Goal: Task Accomplishment & Management: Manage account settings

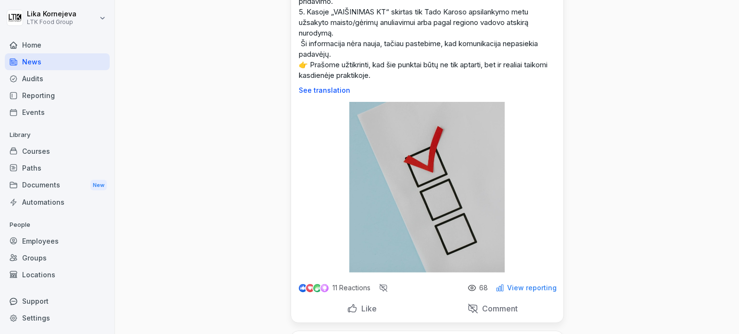
scroll to position [192, 0]
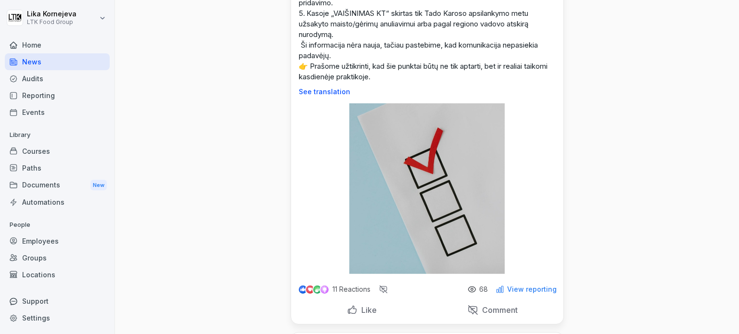
click at [35, 145] on div "Courses" at bounding box center [57, 151] width 105 height 17
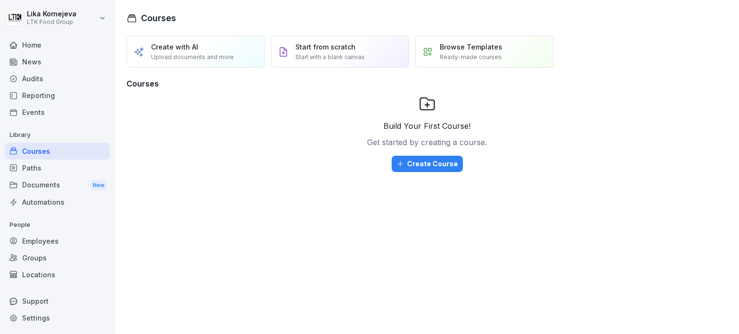
click at [33, 163] on div "Paths" at bounding box center [57, 168] width 105 height 17
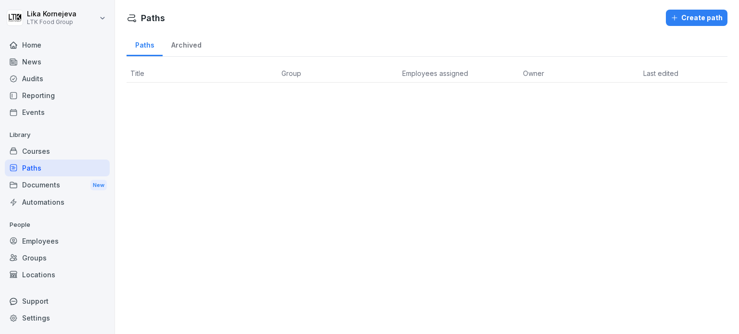
click at [35, 179] on div "Documents New" at bounding box center [57, 186] width 105 height 18
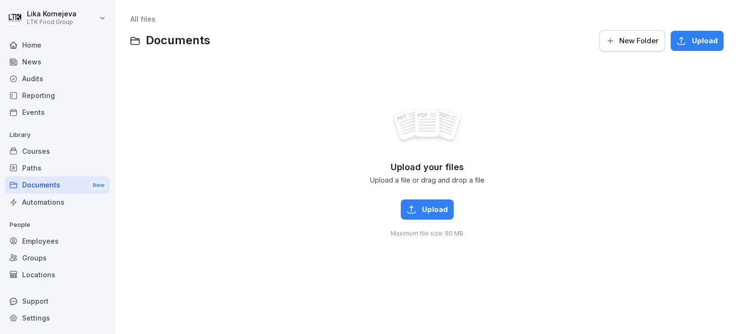
click at [33, 238] on div "Employees" at bounding box center [57, 241] width 105 height 17
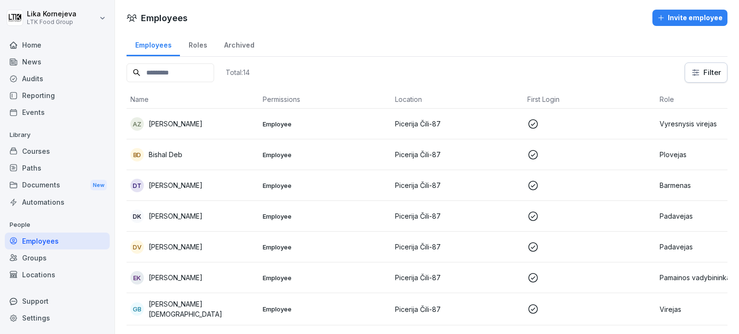
click at [375, 121] on p "Employee" at bounding box center [325, 124] width 125 height 9
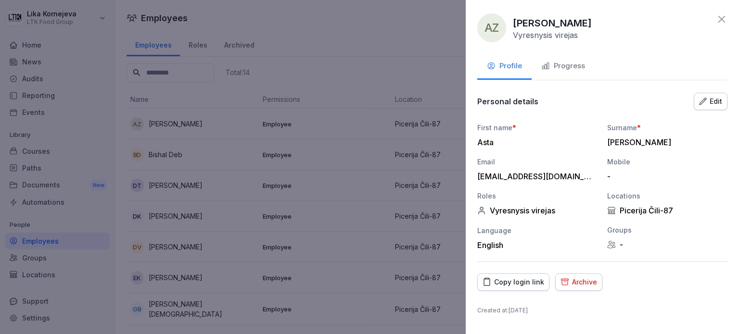
click at [545, 64] on icon "button" at bounding box center [545, 66] width 9 height 9
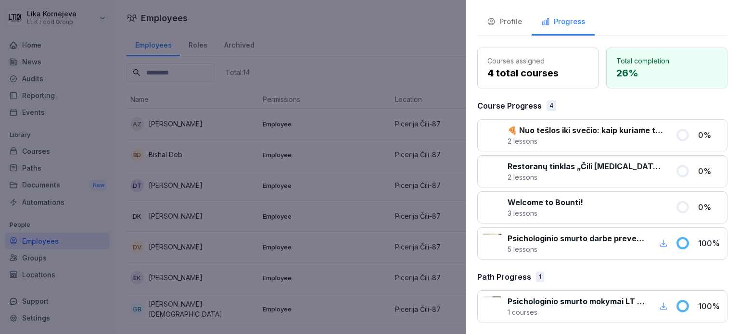
scroll to position [43, 0]
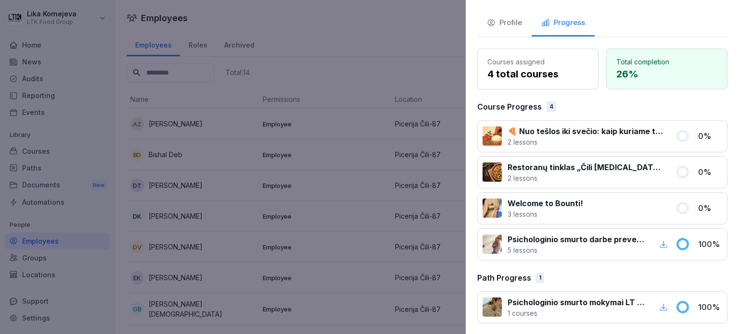
click at [363, 213] on div at bounding box center [369, 167] width 739 height 334
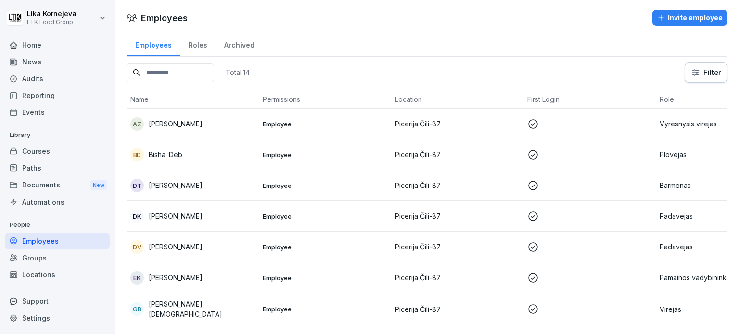
click at [318, 153] on p "Employee" at bounding box center [325, 155] width 125 height 9
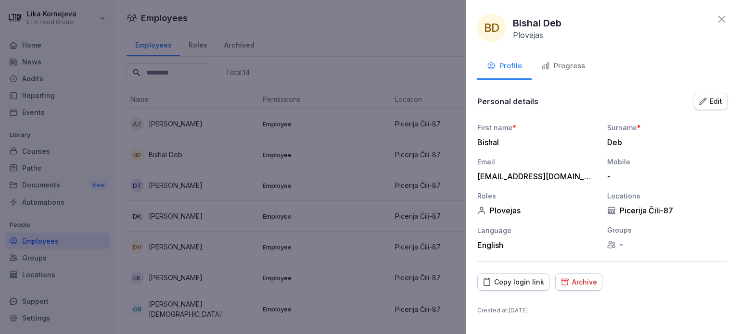
click at [574, 59] on button "Progress" at bounding box center [563, 67] width 63 height 26
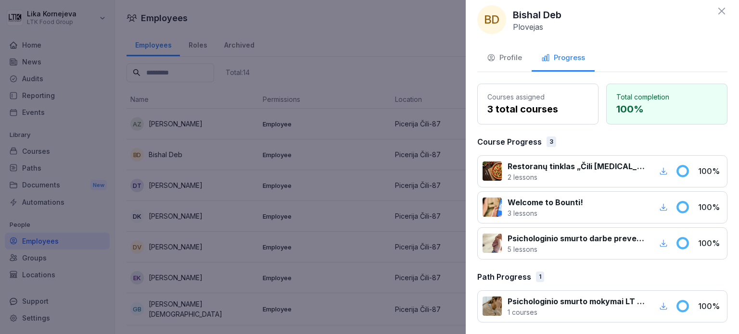
scroll to position [8, 0]
click at [399, 288] on div at bounding box center [369, 167] width 739 height 334
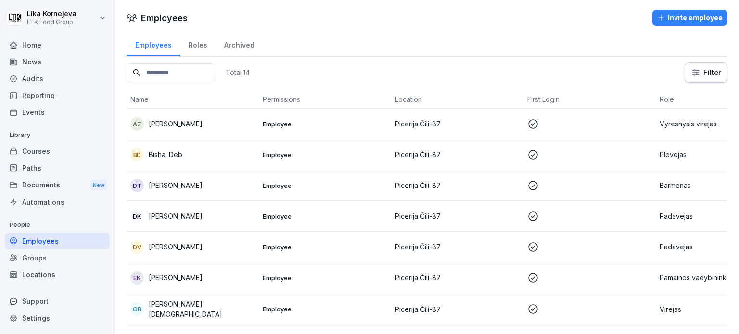
click at [305, 191] on td "Employee" at bounding box center [325, 185] width 132 height 31
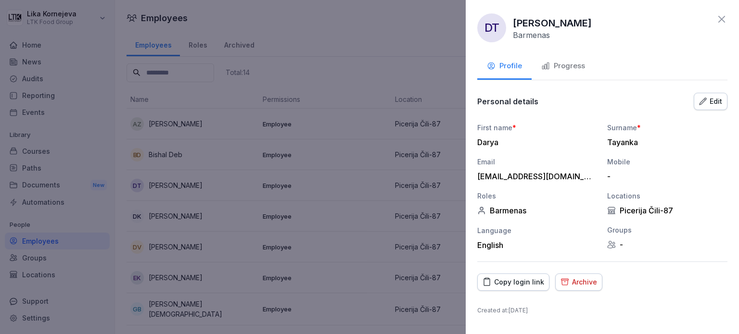
drag, startPoint x: 562, startPoint y: 54, endPoint x: 561, endPoint y: 60, distance: 5.8
click at [561, 59] on div "DT [PERSON_NAME] Profile Progress Personal details Edit First name * Darya Surn…" at bounding box center [602, 167] width 273 height 334
click at [561, 63] on div "Progress" at bounding box center [563, 66] width 44 height 11
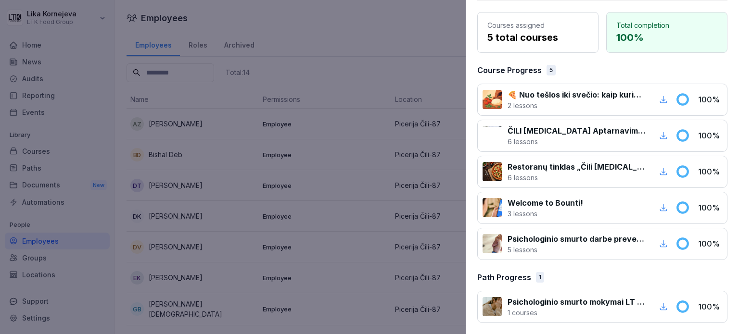
scroll to position [79, 0]
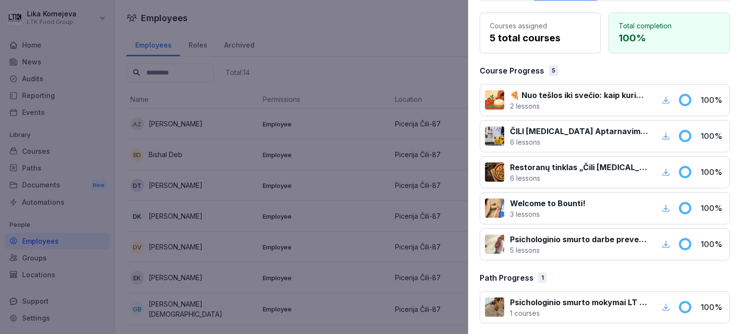
click at [345, 254] on div at bounding box center [369, 167] width 739 height 334
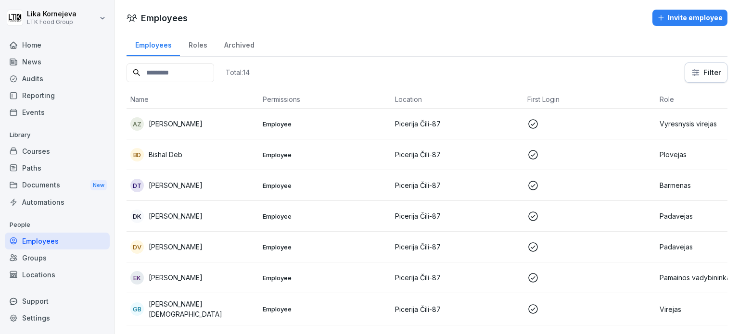
click at [246, 210] on div "DK [PERSON_NAME]" at bounding box center [192, 216] width 125 height 13
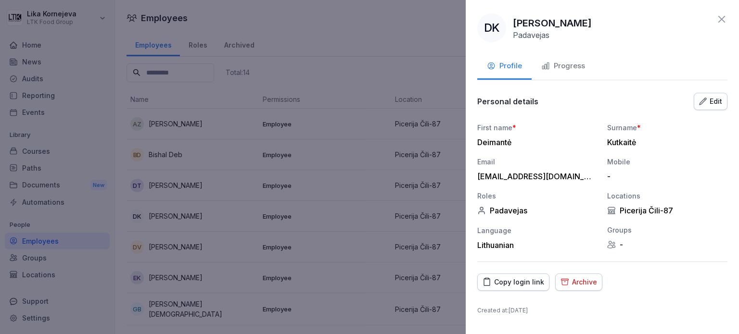
click at [564, 69] on div "Progress" at bounding box center [563, 66] width 44 height 11
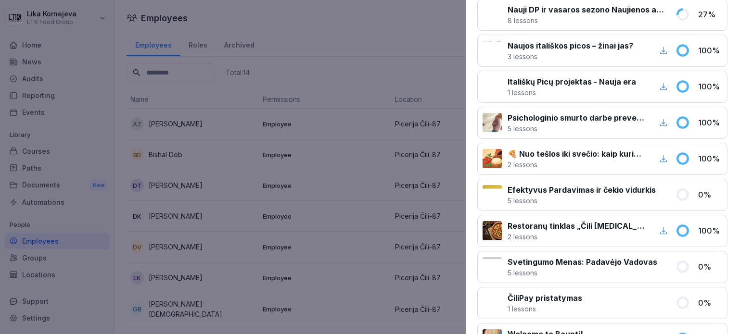
scroll to position [510, 0]
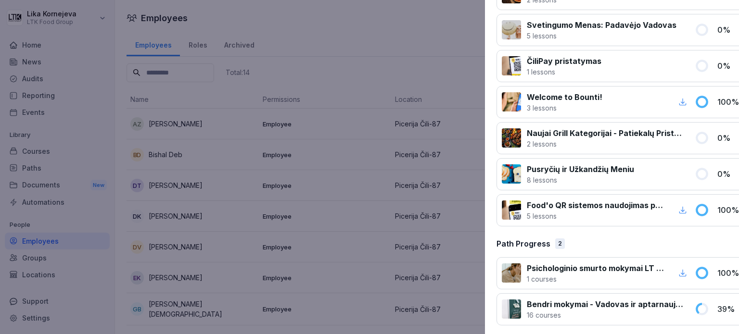
click at [287, 200] on div at bounding box center [369, 167] width 739 height 334
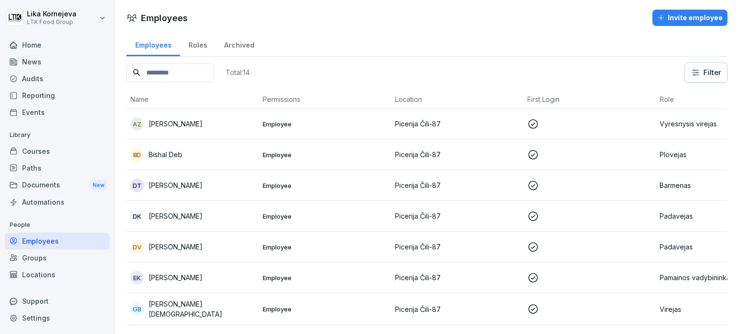
click at [288, 209] on td "Employee" at bounding box center [325, 216] width 132 height 31
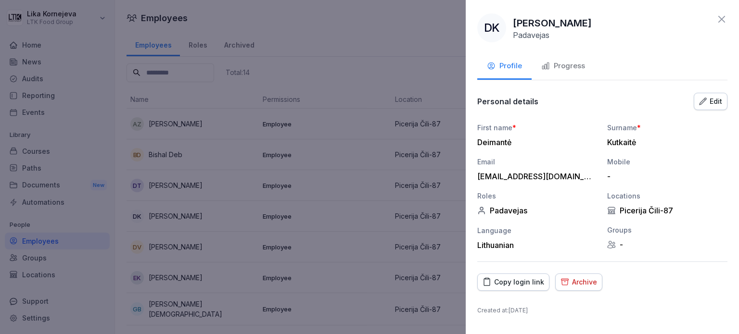
click at [569, 62] on div "Progress" at bounding box center [563, 66] width 44 height 11
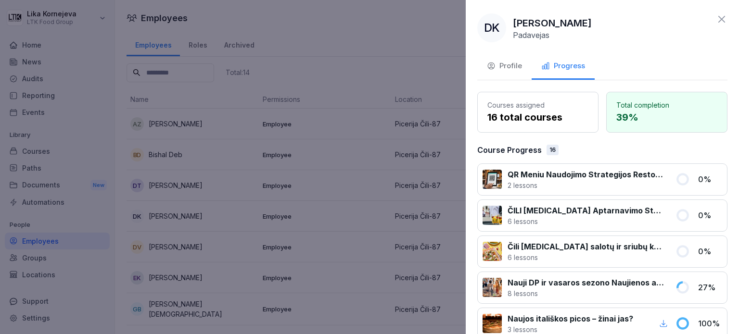
click at [633, 189] on div "QR Meniu Naudojimo Strategijos Restoranuose 2 lessons 0 %" at bounding box center [602, 180] width 250 height 32
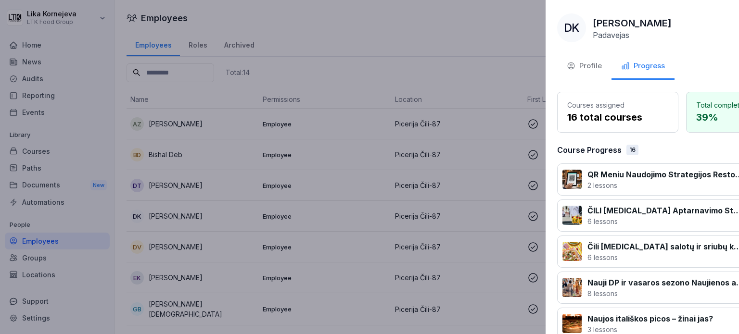
click at [389, 175] on div at bounding box center [369, 167] width 739 height 334
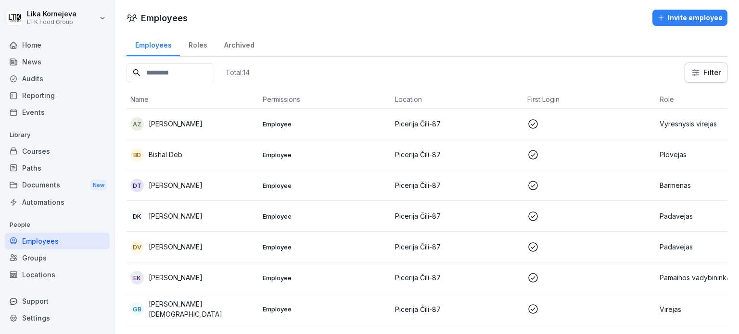
click at [69, 90] on div "Reporting" at bounding box center [57, 95] width 105 height 17
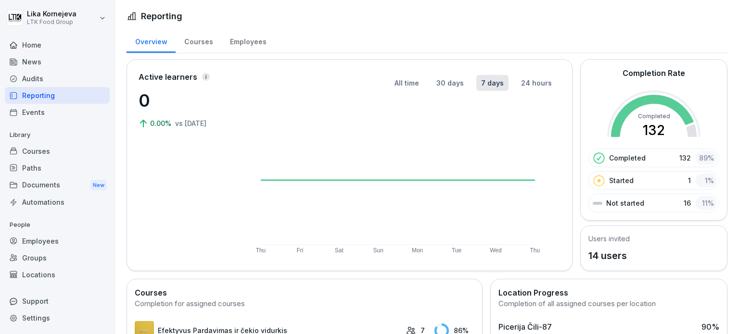
click at [243, 34] on div "Employees" at bounding box center [247, 40] width 53 height 25
click at [245, 41] on div "Employees" at bounding box center [247, 40] width 53 height 25
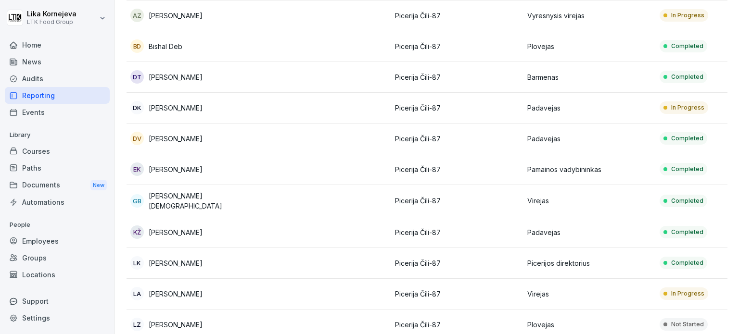
scroll to position [108, 0]
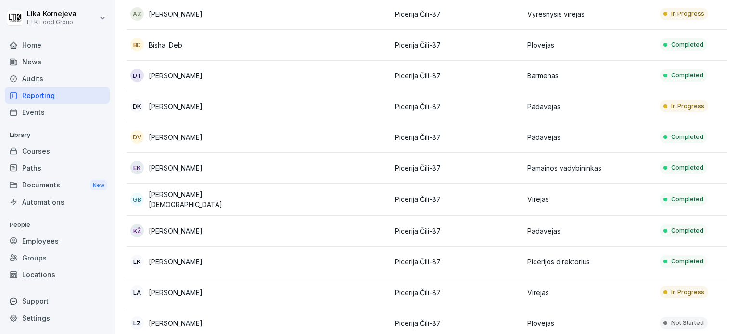
click at [78, 83] on div "Audits" at bounding box center [57, 78] width 105 height 17
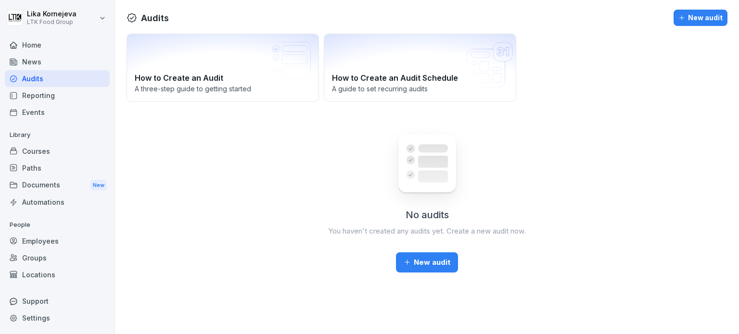
click at [61, 109] on div "Events" at bounding box center [57, 112] width 105 height 17
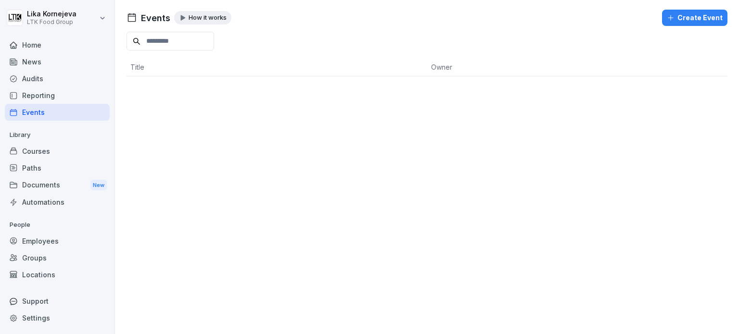
click at [87, 89] on div "Reporting" at bounding box center [57, 95] width 105 height 17
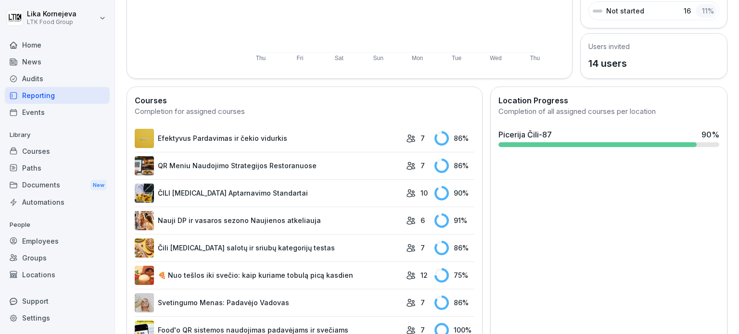
scroll to position [193, 0]
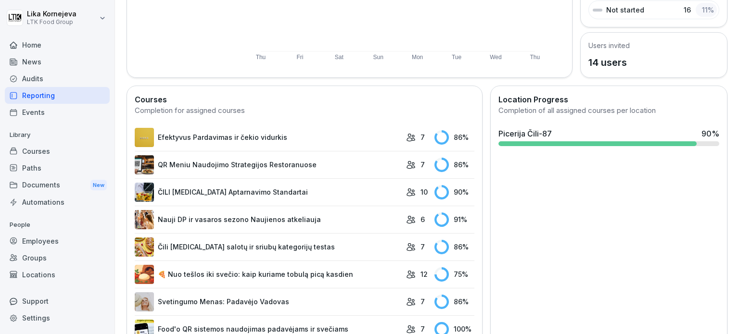
click at [241, 134] on link "Efektyvus Pardavimas ir čekio vidurkis" at bounding box center [268, 137] width 267 height 19
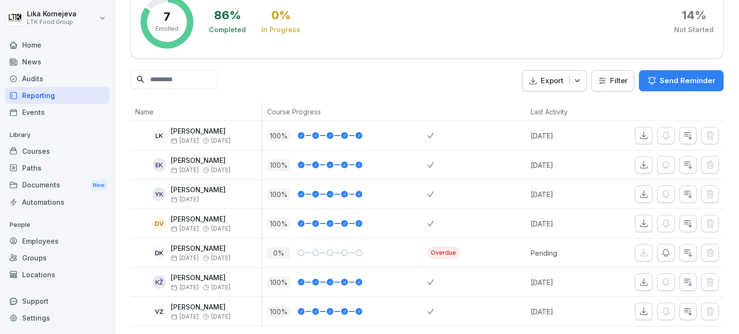
scroll to position [77, 0]
click at [658, 244] on button "button" at bounding box center [665, 252] width 17 height 17
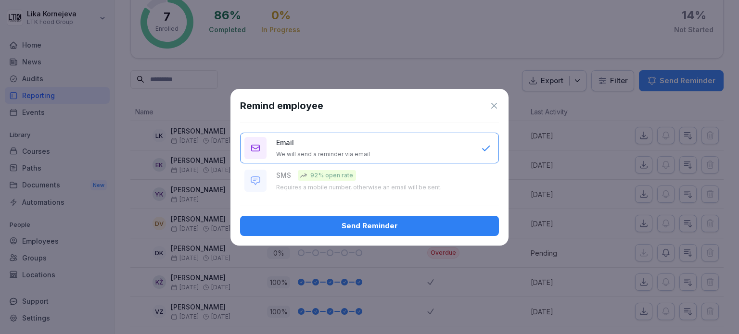
click at [425, 229] on div "Send Reminder" at bounding box center [369, 226] width 243 height 11
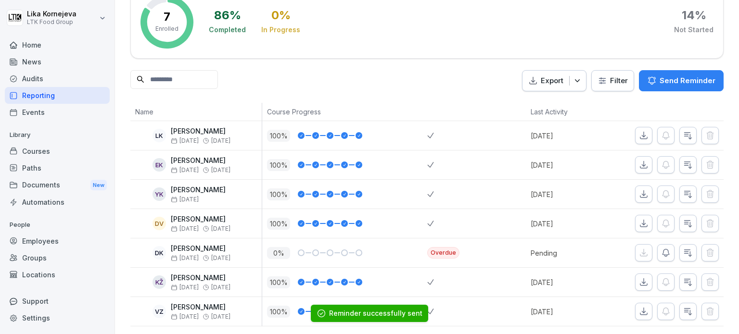
click at [661, 248] on icon "button" at bounding box center [666, 253] width 10 height 10
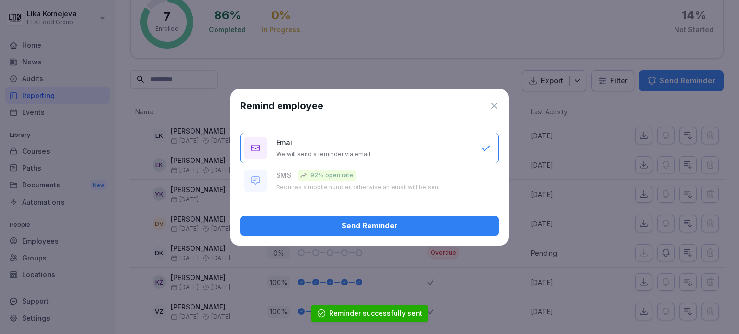
click at [390, 229] on div "Send Reminder" at bounding box center [369, 226] width 243 height 11
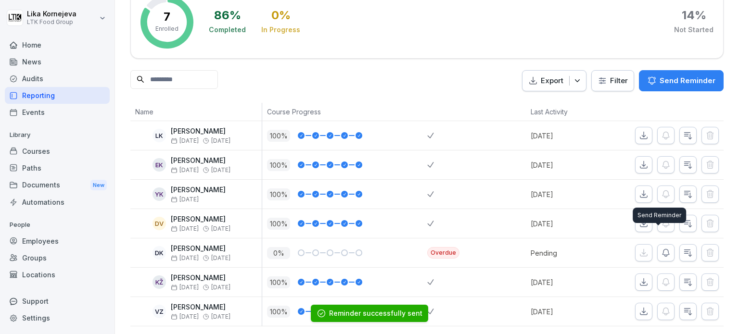
click at [658, 244] on button "button" at bounding box center [665, 252] width 17 height 17
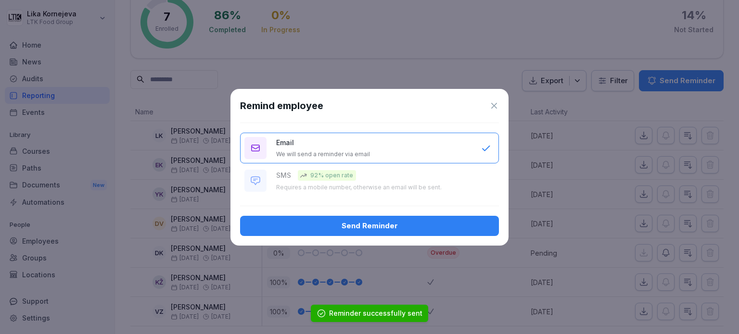
click at [421, 219] on button "Send Reminder" at bounding box center [369, 226] width 259 height 20
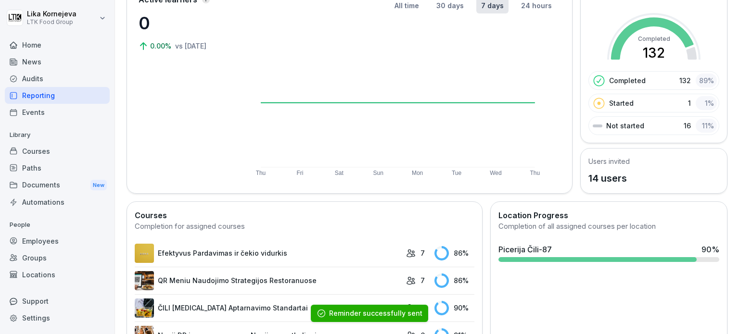
scroll to position [176, 0]
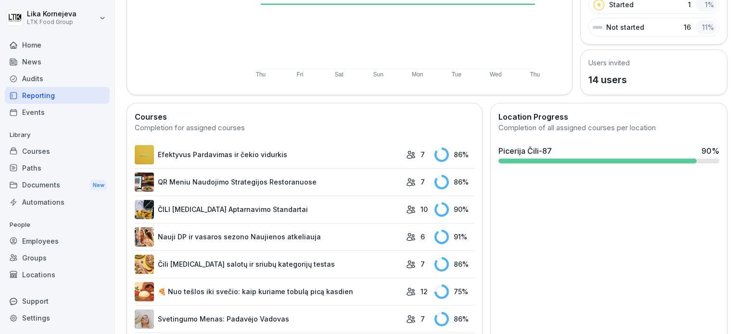
click at [226, 186] on link "QR Meniu Naudojimo Strategijos Restoranuose" at bounding box center [268, 182] width 267 height 19
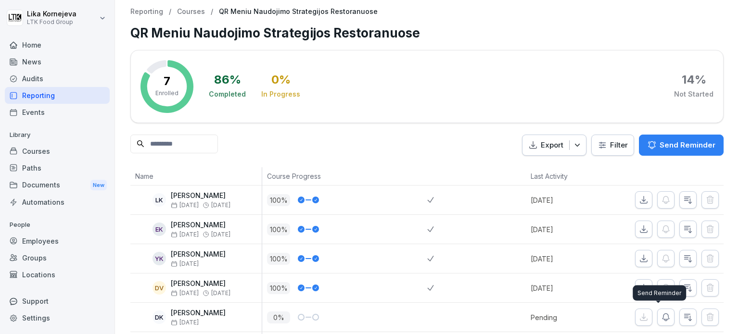
click at [657, 311] on button "button" at bounding box center [665, 317] width 17 height 17
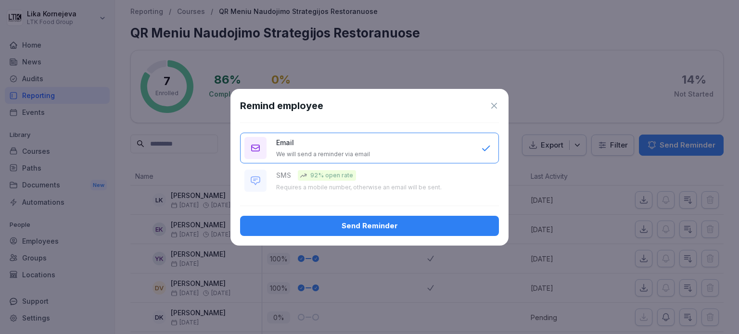
click at [421, 217] on button "Send Reminder" at bounding box center [369, 226] width 259 height 20
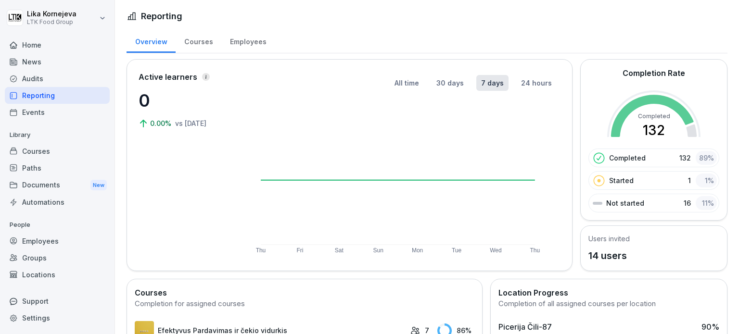
click at [50, 245] on div "Employees" at bounding box center [57, 241] width 105 height 17
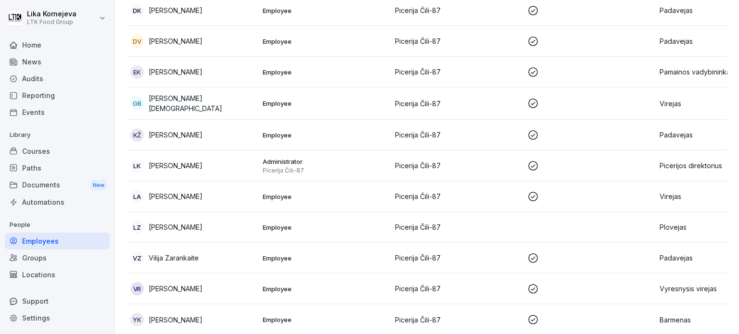
scroll to position [227, 0]
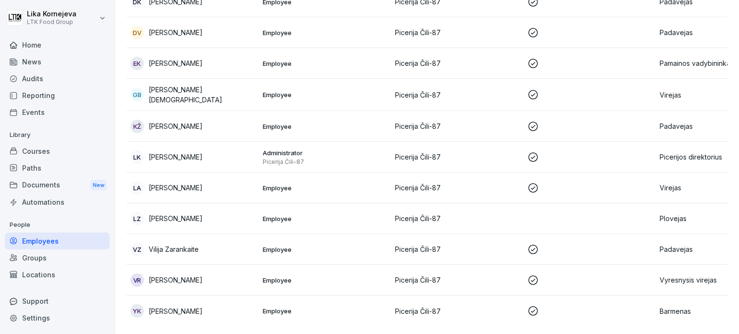
click at [267, 215] on p "Employee" at bounding box center [325, 219] width 125 height 9
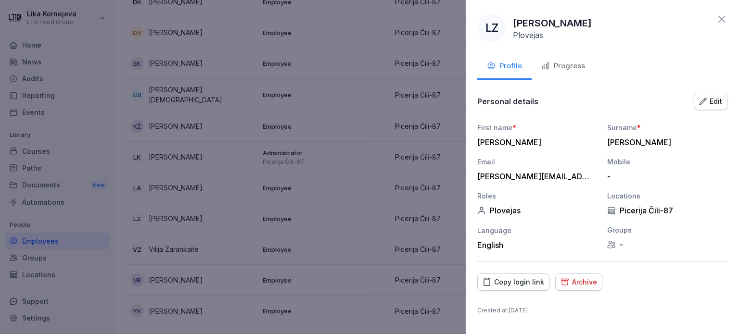
click at [566, 75] on button "Progress" at bounding box center [563, 67] width 63 height 26
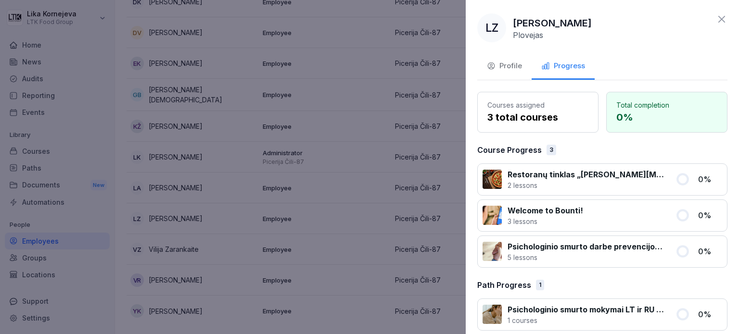
click at [498, 66] on div "Profile" at bounding box center [504, 66] width 35 height 11
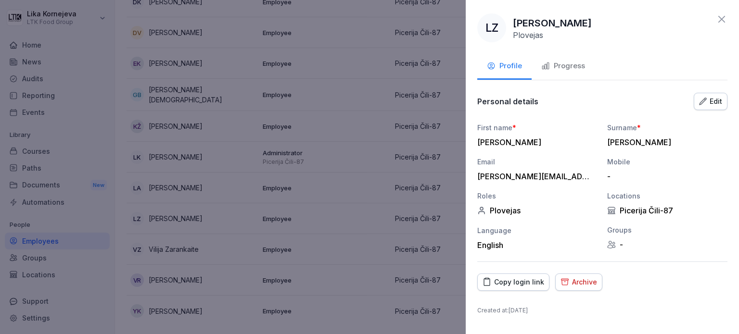
click at [697, 102] on button "Edit" at bounding box center [711, 101] width 34 height 17
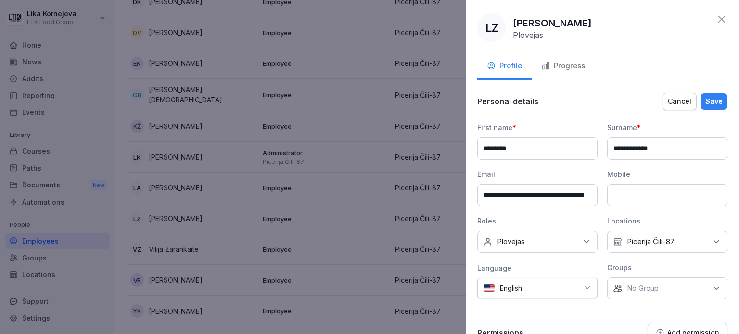
click at [675, 103] on div "Cancel" at bounding box center [680, 101] width 24 height 11
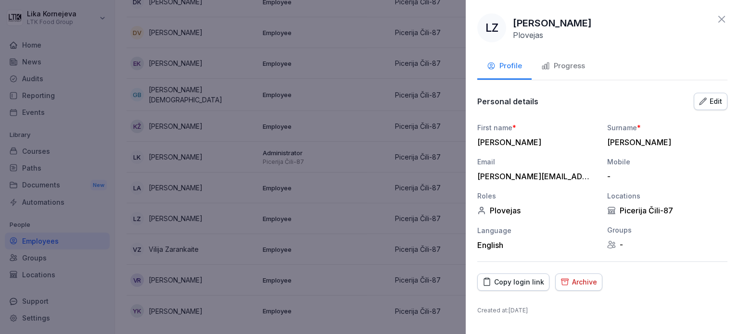
click at [560, 65] on div "Progress" at bounding box center [563, 66] width 44 height 11
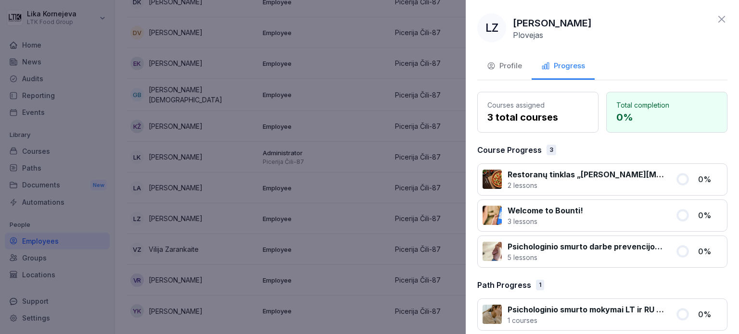
scroll to position [8, 0]
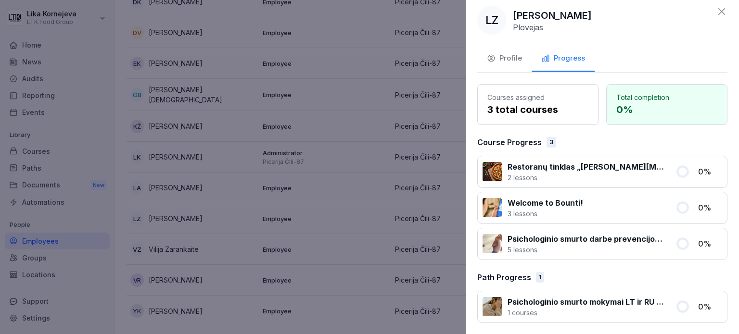
click at [575, 264] on div "Courses assigned 3 total courses Total completion 0 % Course Progress 3 Restora…" at bounding box center [602, 203] width 250 height 239
